Goal: Task Accomplishment & Management: Complete application form

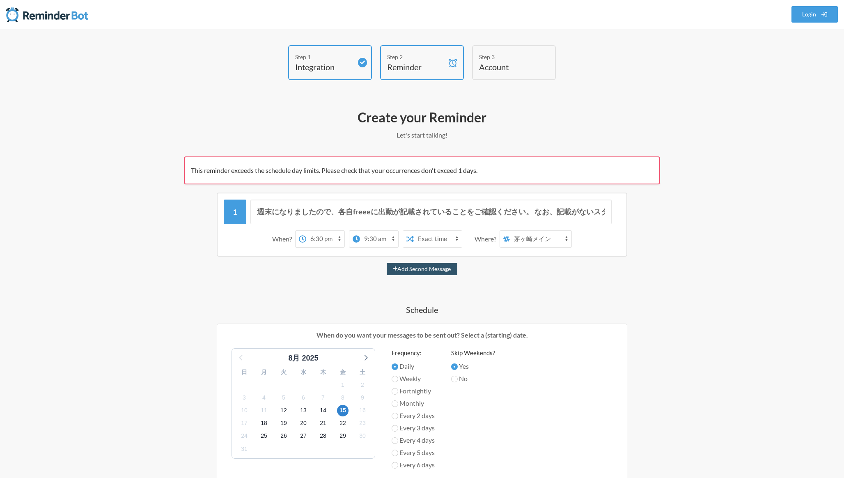
select select "18:30:00"
select select "09:30:00"
select select "spaces/AAAAP6ZNkR4"
click at [194, 171] on span "This reminder exceeds the schedule day limits. Please check that your occurrenc…" at bounding box center [334, 170] width 286 height 8
drag, startPoint x: 191, startPoint y: 170, endPoint x: 525, endPoint y: 176, distance: 334.1
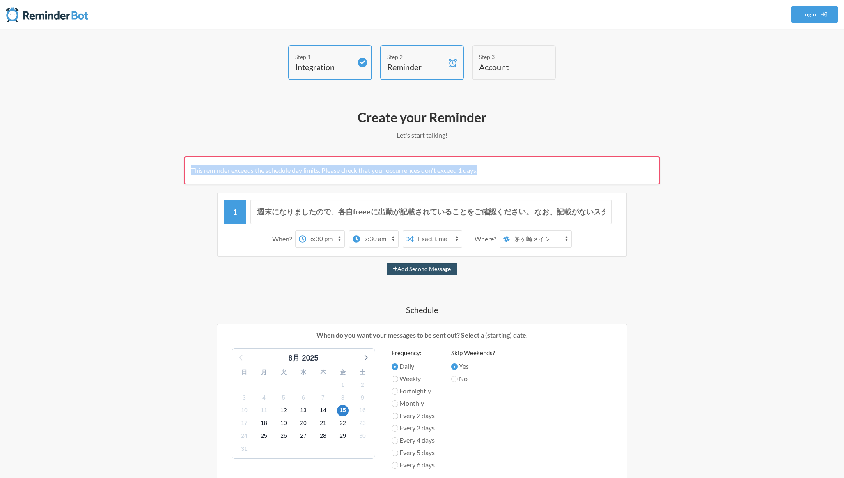
click at [523, 176] on div "This reminder exceeds the schedule day limits. Please check that your occurrenc…" at bounding box center [422, 170] width 476 height 28
copy span "This reminder exceeds the schedule day limits. Please check that your occurrenc…"
click at [540, 303] on div "週末になりましたので、各自freeeに出勤が記載されていることをご確認ください。 なお、記載がないスタッフに関しては、本チャットにて管理者より通達いたします。…" at bounding box center [422, 432] width 476 height 480
click at [326, 267] on div "Add Second Message" at bounding box center [422, 269] width 476 height 12
click at [344, 212] on input "週末になりましたので、各自freeeに出勤が記載されていることをご確認ください。 なお、記載がないスタッフに関しては、本チャットにて管理者より通達いたします。…" at bounding box center [431, 211] width 362 height 25
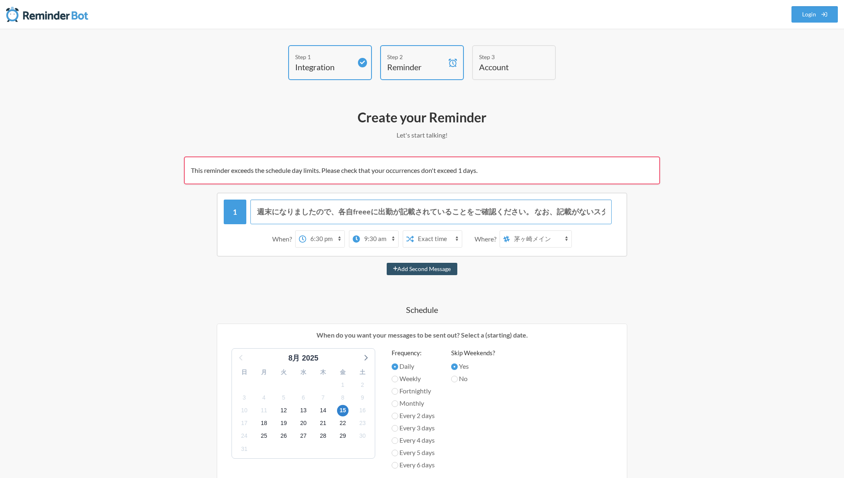
click at [366, 217] on input "週末になりましたので、各自freeeに出勤が記載されていることをご確認ください。 なお、記載がないスタッフに関しては、本チャットにて管理者より通達いたします。…" at bounding box center [431, 211] width 362 height 25
click at [340, 238] on select "12:00 am 12:15 am 12:30 am 12:45 am 1:00 am 1:15 am 1:30 am 1:45 am 2:00 am 2:1…" at bounding box center [325, 239] width 38 height 16
click at [378, 238] on select "12:00 am 12:15 am 12:30 am 12:45 am 1:00 am 1:15 am 1:30 am 1:45 am 2:00 am 2:1…" at bounding box center [379, 239] width 38 height 16
click at [396, 239] on select "12:00 am 12:15 am 12:30 am 12:45 am 1:00 am 1:15 am 1:30 am 1:45 am 2:00 am 2:1…" at bounding box center [379, 239] width 38 height 16
select select "18:30:00"
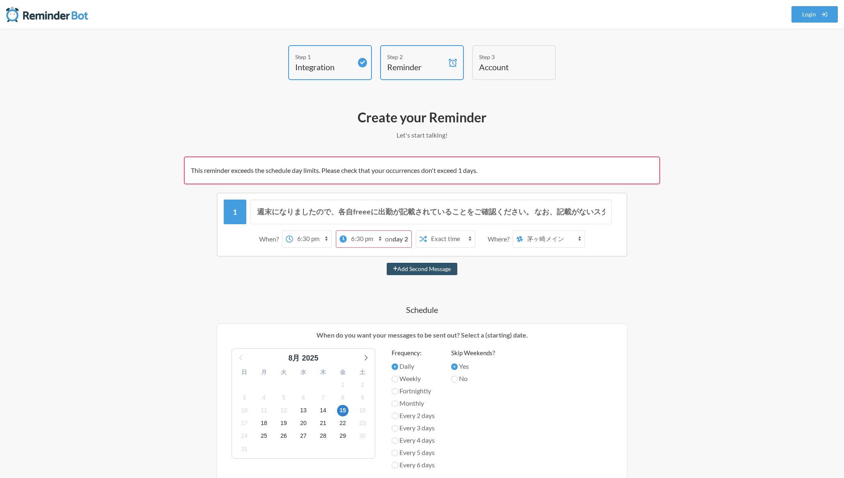
click at [381, 239] on select "12:00 am 12:15 am 12:30 am 12:45 am 1:00 am 1:15 am 1:30 am 1:45 am 2:00 am 2:1…" at bounding box center [366, 239] width 38 height 16
click at [398, 236] on strong "day 2" at bounding box center [400, 239] width 16 height 8
click at [407, 241] on strong "day 2" at bounding box center [400, 239] width 16 height 8
click at [382, 238] on select "12:00 am 12:15 am 12:30 am 12:45 am 1:00 am 1:15 am 1:30 am 1:45 am 2:00 am 2:1…" at bounding box center [366, 239] width 38 height 16
click at [414, 258] on div "週末になりましたので、各自freeeに出勤が記載されていることをご確認ください。 なお、記載がないスタッフに関しては、本チャットにて管理者より通達いたします。…" at bounding box center [422, 432] width 476 height 480
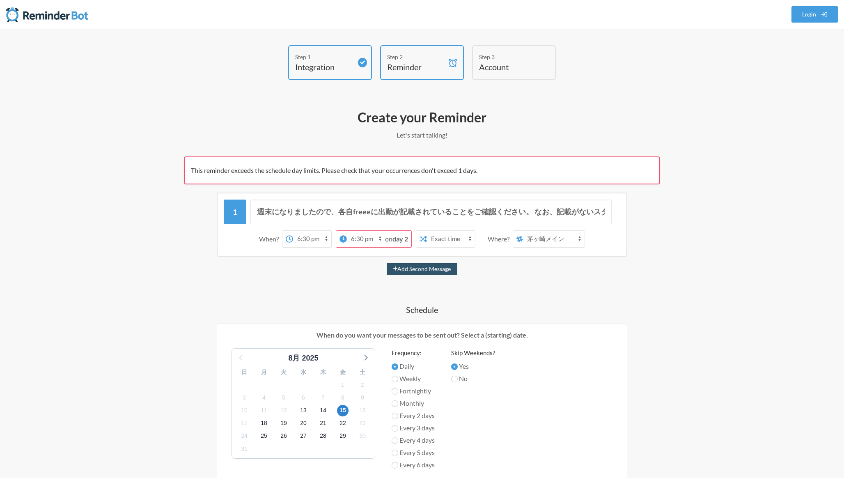
click at [549, 257] on div "週末になりましたので、各自freeeに出勤が記載されていることをご確認ください。 なお、記載がないスタッフに関しては、本チャットにて管理者より通達いたします。…" at bounding box center [422, 432] width 476 height 480
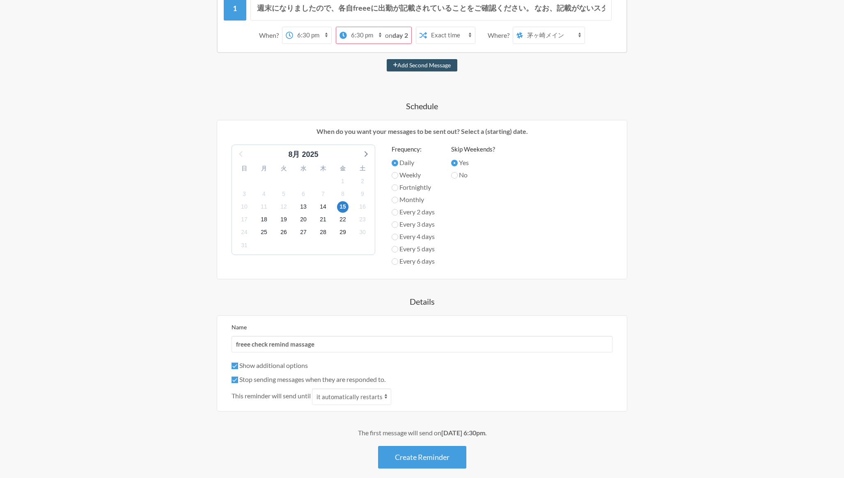
scroll to position [209, 0]
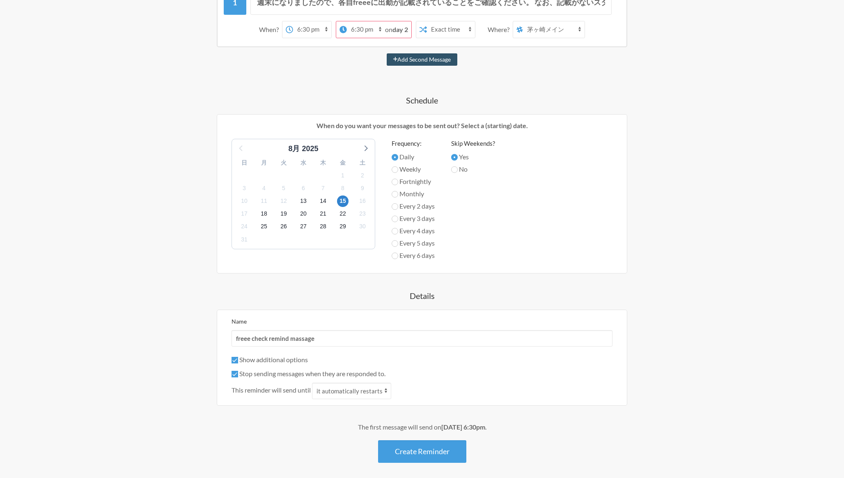
click at [417, 246] on label "Every 5 days" at bounding box center [413, 243] width 43 height 10
click at [398, 246] on input "Every 5 days" at bounding box center [395, 243] width 7 height 7
radio input "true"
click at [405, 157] on label "Daily" at bounding box center [413, 157] width 43 height 10
click at [398, 157] on input "Daily" at bounding box center [395, 157] width 7 height 7
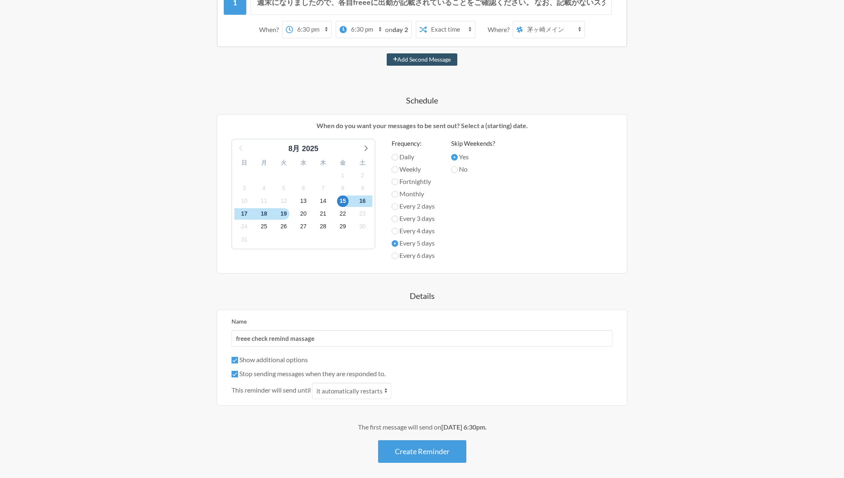
radio input "true"
click at [343, 275] on div "週末になりましたので、各自freeeに出勤が記載されていることをご確認ください。 なお、記載がないスタッフに関しては、本チャットにて管理者より通達いたします。…" at bounding box center [422, 223] width 476 height 480
click at [399, 456] on button "Create Reminder" at bounding box center [422, 451] width 88 height 23
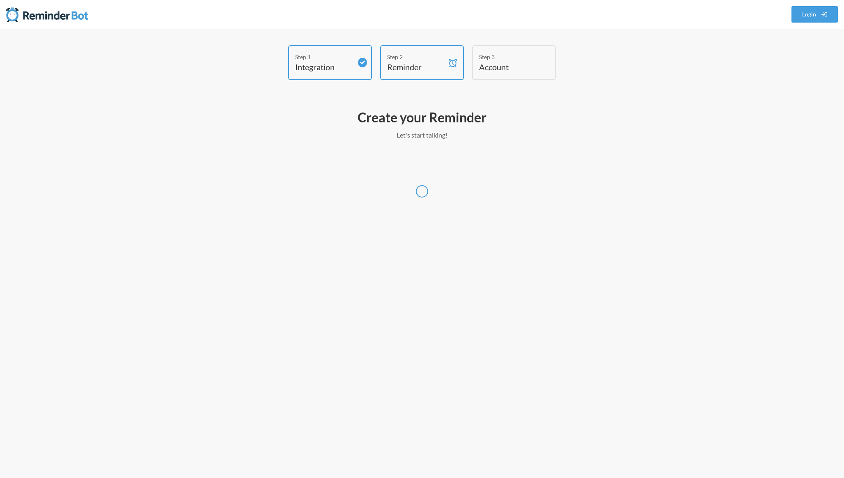
click at [46, 21] on img at bounding box center [47, 14] width 82 height 16
click at [35, 12] on img at bounding box center [47, 14] width 82 height 16
click at [379, 165] on div at bounding box center [422, 191] width 476 height 70
click at [435, 42] on div "Step 1 Integration Step 2 Reminder Step 3 Account What would you like your remi…" at bounding box center [422, 253] width 844 height 449
click at [432, 58] on div "Step 2" at bounding box center [415, 57] width 57 height 9
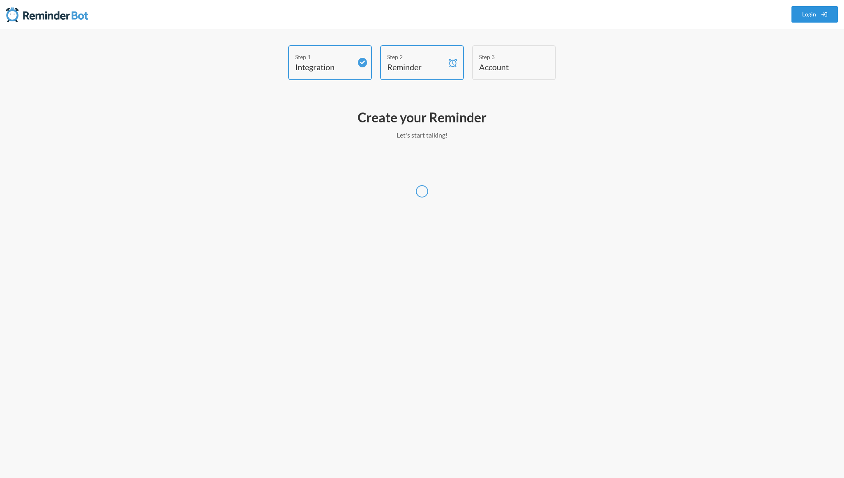
click at [803, 9] on link "Login" at bounding box center [814, 14] width 47 height 16
